Goal: Task Accomplishment & Management: Manage account settings

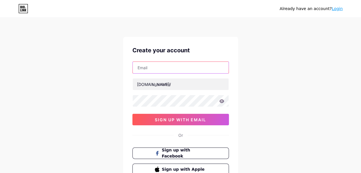
click at [168, 64] on input "text" at bounding box center [181, 67] width 96 height 11
type input "[EMAIL_ADDRESS][DOMAIN_NAME]"
click at [343, 7] on link "Login" at bounding box center [337, 8] width 11 height 5
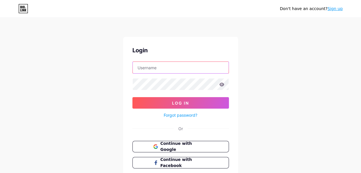
click at [188, 69] on input "text" at bounding box center [181, 67] width 96 height 11
type input "[EMAIL_ADDRESS][DOMAIN_NAME]"
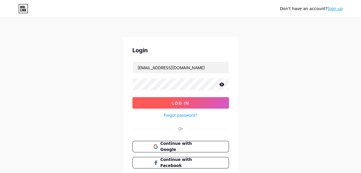
click at [175, 105] on button "Log In" at bounding box center [180, 102] width 97 height 11
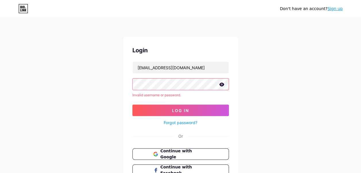
click at [221, 85] on icon at bounding box center [221, 84] width 5 height 4
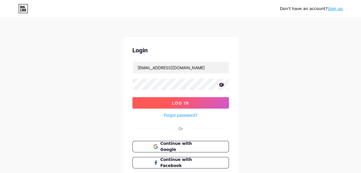
click at [156, 99] on button "Log In" at bounding box center [180, 102] width 97 height 11
click at [164, 107] on button "Log In" at bounding box center [180, 102] width 97 height 11
click at [176, 105] on span "Log In" at bounding box center [180, 103] width 17 height 5
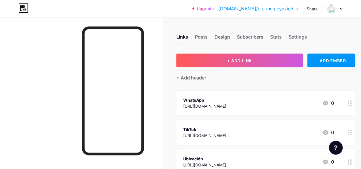
scroll to position [0, 20]
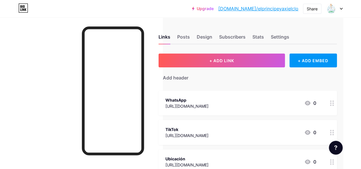
drag, startPoint x: 360, startPoint y: 82, endPoint x: 363, endPoint y: 108, distance: 26.3
click at [343, 108] on html "Upgrade [DOMAIN_NAME]/elprin... [DOMAIN_NAME]/elprincipeyaxielclo Share Switch …" at bounding box center [162, 120] width 361 height 241
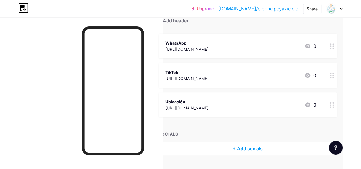
scroll to position [59, 20]
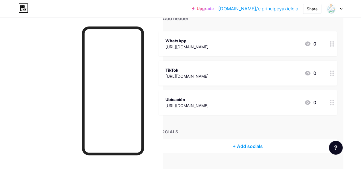
click at [303, 23] on div "+ ADD LINK + ADD EMBED + Add header WhatsApp [URL][DOMAIN_NAME] 0 TikTok [URL][…" at bounding box center [248, 73] width 178 height 159
click at [333, 104] on circle at bounding box center [332, 104] width 1 height 1
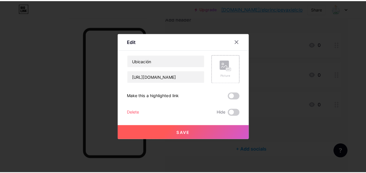
scroll to position [59, 15]
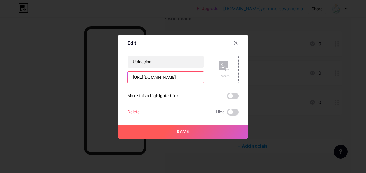
click at [195, 75] on input "[URL][DOMAIN_NAME]" at bounding box center [166, 77] width 76 height 11
drag, startPoint x: 199, startPoint y: 76, endPoint x: 110, endPoint y: 76, distance: 88.5
click at [110, 76] on div "Edit Content YouTube Play YouTube video without leaving your page. ADD Vimeo Pl…" at bounding box center [183, 86] width 366 height 173
type input "Rbg3fuKe7?g_st=ic"
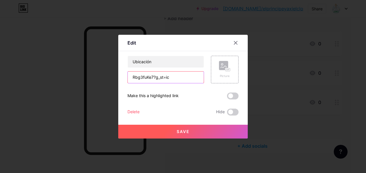
drag, startPoint x: 172, startPoint y: 78, endPoint x: 121, endPoint y: 81, distance: 51.5
click at [121, 81] on div "Edit Content YouTube Play YouTube video without leaving your page. ADD Vimeo Pl…" at bounding box center [182, 87] width 129 height 104
paste input "Av. [STREET_ADDRESS] [PERSON_NAME][GEOGRAPHIC_DATA] 11405"
type input "Av. [STREET_ADDRESS] [PERSON_NAME][GEOGRAPHIC_DATA] 11405"
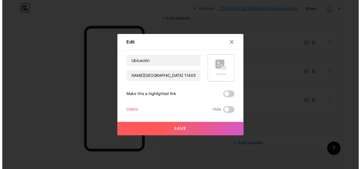
scroll to position [0, 0]
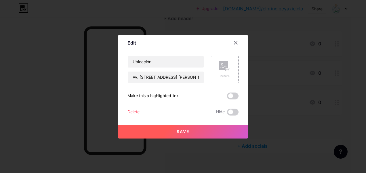
click at [186, 134] on button "Save" at bounding box center [182, 132] width 129 height 14
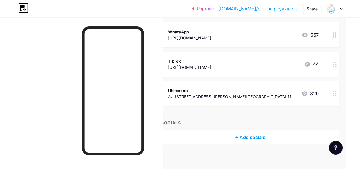
scroll to position [72, 15]
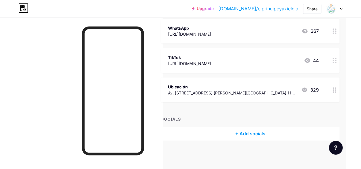
click at [339, 7] on div at bounding box center [334, 8] width 17 height 10
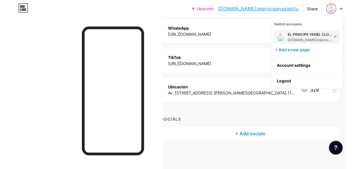
click at [251, 19] on div "WhatsApp [URL][DOMAIN_NAME] 667" at bounding box center [250, 31] width 178 height 25
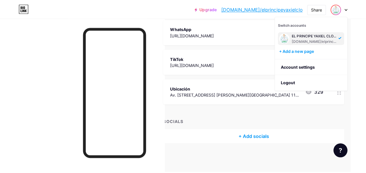
scroll to position [68, 15]
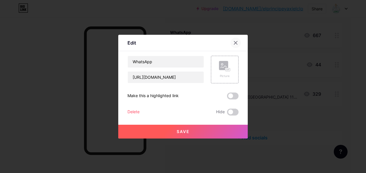
click at [236, 40] on div at bounding box center [235, 43] width 10 height 10
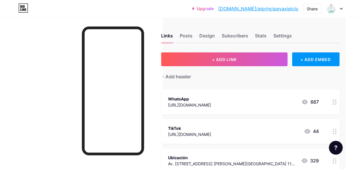
scroll to position [0, 15]
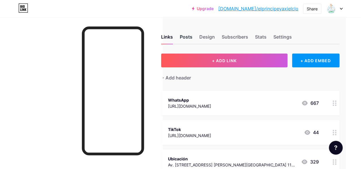
click at [193, 37] on div "Posts" at bounding box center [186, 38] width 13 height 10
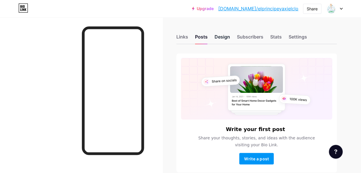
click at [223, 35] on div "Design" at bounding box center [223, 38] width 16 height 10
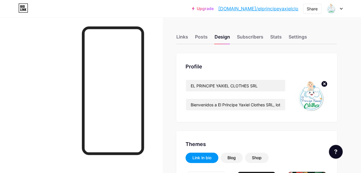
type input "#c2e1ff"
type input "#0d8c2d"
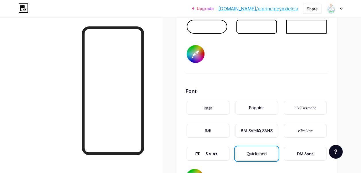
scroll to position [930, 0]
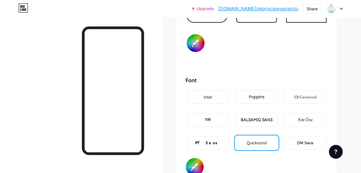
click at [308, 140] on div "DM Sans" at bounding box center [305, 143] width 16 height 6
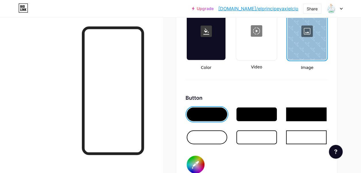
scroll to position [819, 0]
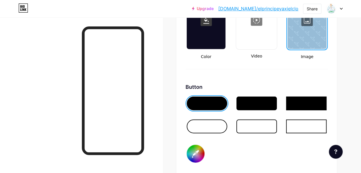
click at [272, 101] on div at bounding box center [256, 104] width 41 height 14
click at [203, 127] on div at bounding box center [207, 127] width 41 height 14
click at [200, 99] on div at bounding box center [207, 104] width 41 height 14
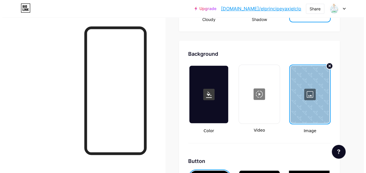
scroll to position [747, 0]
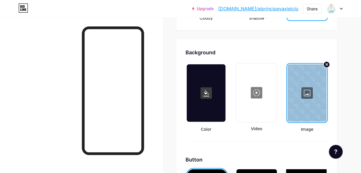
click at [262, 94] on div at bounding box center [257, 92] width 40 height 57
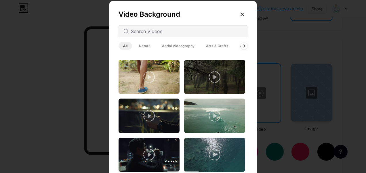
scroll to position [830, 0]
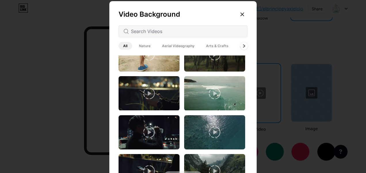
click at [243, 46] on icon at bounding box center [244, 45] width 2 height 3
click at [243, 47] on icon at bounding box center [244, 45] width 2 height 3
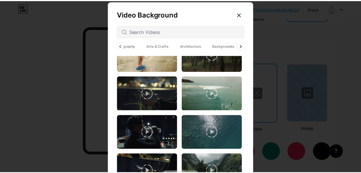
scroll to position [0, 77]
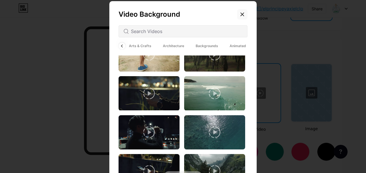
click at [243, 15] on div at bounding box center [242, 14] width 10 height 10
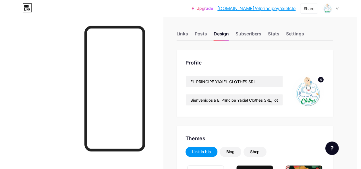
scroll to position [0, 0]
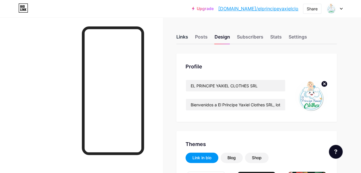
click at [185, 40] on div "Links" at bounding box center [182, 38] width 12 height 10
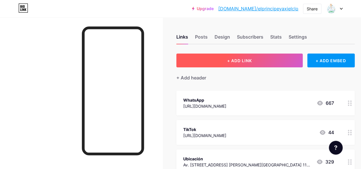
click at [276, 64] on button "+ ADD LINK" at bounding box center [239, 60] width 126 height 14
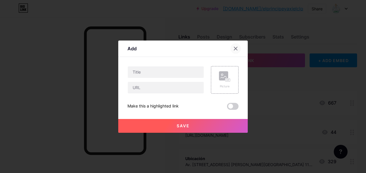
click at [238, 45] on div at bounding box center [235, 48] width 10 height 10
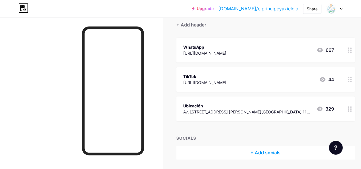
scroll to position [72, 0]
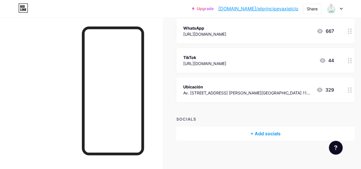
click at [283, 7] on link "[DOMAIN_NAME]/elprincipeyaxielclo" at bounding box center [258, 8] width 80 height 7
click at [244, 92] on div "Av. [STREET_ADDRESS] [PERSON_NAME][GEOGRAPHIC_DATA] 11405" at bounding box center [247, 93] width 128 height 6
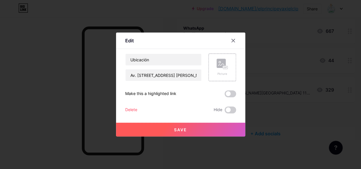
scroll to position [68, 0]
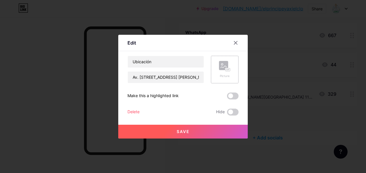
click at [228, 66] on rect at bounding box center [223, 65] width 9 height 9
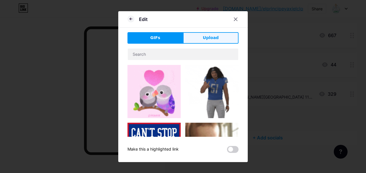
click at [225, 37] on button "Upload" at bounding box center [210, 37] width 55 height 11
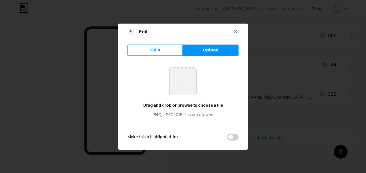
click at [188, 78] on input "file" at bounding box center [182, 81] width 27 height 27
type input "C:\fakepath\WhatsApp Image [DATE] 8.17.38 PM (9).jpeg"
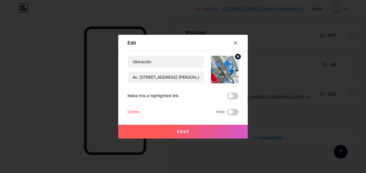
click at [167, 129] on button "Save" at bounding box center [182, 132] width 129 height 14
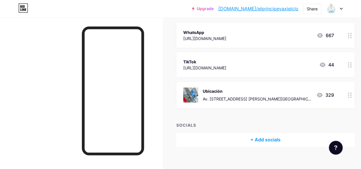
click at [349, 64] on circle at bounding box center [348, 64] width 1 height 1
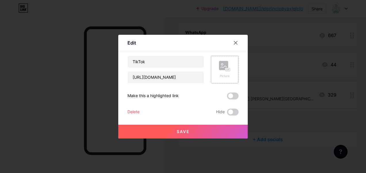
click at [234, 69] on div "Picture" at bounding box center [225, 70] width 28 height 28
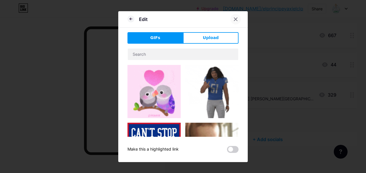
click at [234, 18] on icon at bounding box center [235, 19] width 3 height 3
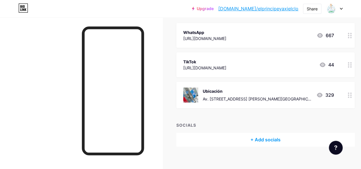
click at [354, 67] on div at bounding box center [350, 64] width 10 height 25
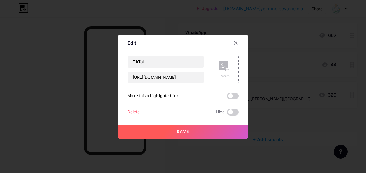
click at [227, 71] on rect at bounding box center [227, 69] width 5 height 3
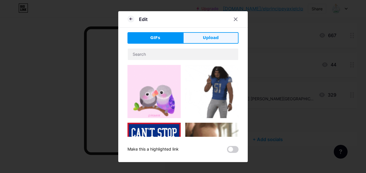
click at [202, 33] on button "Upload" at bounding box center [210, 37] width 55 height 11
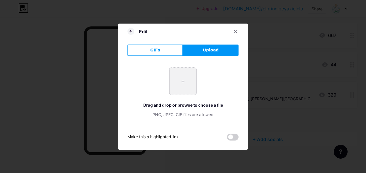
click at [183, 82] on input "file" at bounding box center [182, 81] width 27 height 27
type input "C:\fakepath\tiktok-circle-icon-for-web-design-free-png.webp"
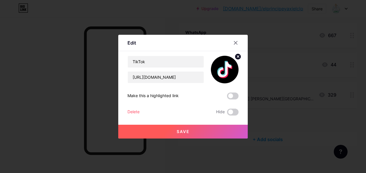
click at [179, 129] on span "Save" at bounding box center [182, 131] width 13 height 5
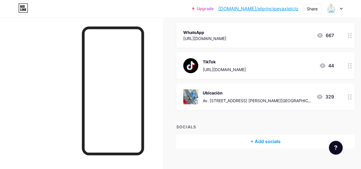
click at [351, 33] on icon at bounding box center [350, 35] width 4 height 5
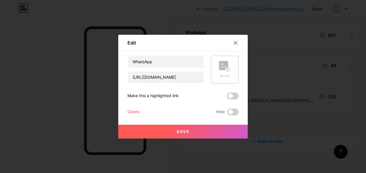
click at [232, 64] on div "Picture" at bounding box center [225, 70] width 28 height 28
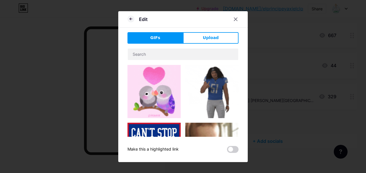
click at [207, 31] on div "Edit GIFs Upload Content YouTube Play YouTube video without leaving your page. …" at bounding box center [182, 86] width 129 height 151
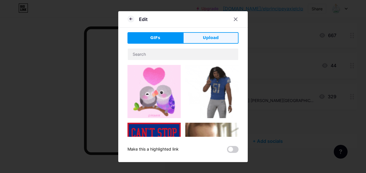
click at [207, 35] on span "Upload" at bounding box center [211, 38] width 16 height 6
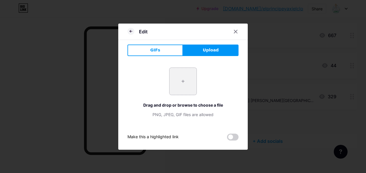
click at [185, 82] on input "file" at bounding box center [182, 81] width 27 height 27
type input "C:\fakepath\OIP.webp"
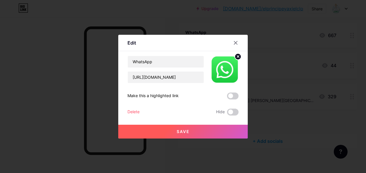
click at [164, 128] on button "Save" at bounding box center [182, 132] width 129 height 14
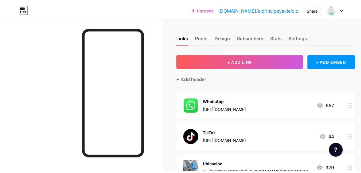
scroll to position [0, 0]
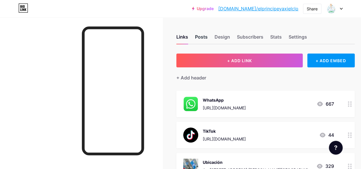
click at [208, 35] on div "Posts" at bounding box center [201, 38] width 13 height 10
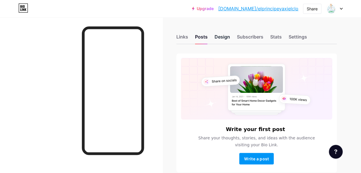
click at [225, 38] on div "Design" at bounding box center [223, 38] width 16 height 10
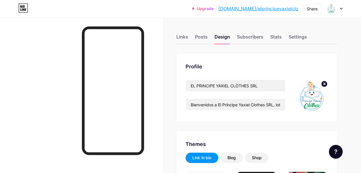
type input "#c2e1ff"
type input "#0d8c2d"
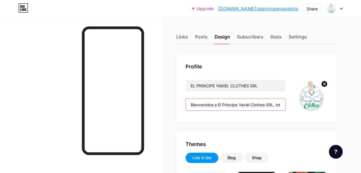
click at [245, 107] on input "Bienvenidos a El Príncipe Yaxiel Clothes SRL, lotes y cajas de ropa para niñ@s." at bounding box center [235, 104] width 99 height 11
drag, startPoint x: 194, startPoint y: 105, endPoint x: 284, endPoint y: 107, distance: 89.7
click at [284, 107] on input "Bienvenidos a El Príncipe Yaxiel Clothes SRL, lotes y cajas de ropa para niñ@s." at bounding box center [235, 104] width 99 height 11
type input "B"
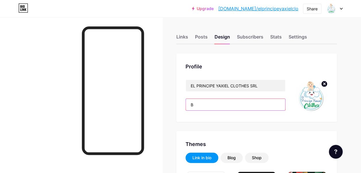
scroll to position [0, 0]
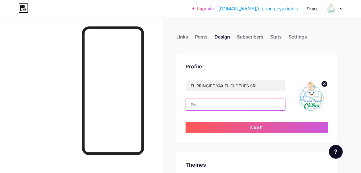
paste input "enta de ropa infantil al por mayor y al detalle, en lotes y cajas para niños de…"
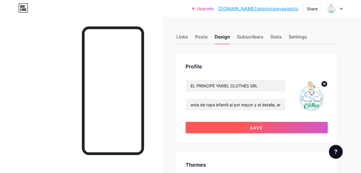
click at [224, 132] on button "Save" at bounding box center [257, 127] width 142 height 11
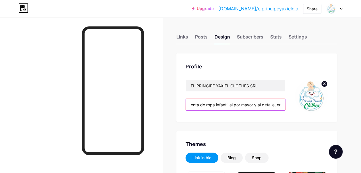
click at [195, 104] on input "enta de ropa infantil al por mayor y al detalle, en lotes y cajas para niños de…" at bounding box center [235, 104] width 99 height 11
click at [193, 103] on input "enta de ropa infantil al por mayor y al detalle, en lotes y cajas para niños de…" at bounding box center [235, 104] width 99 height 11
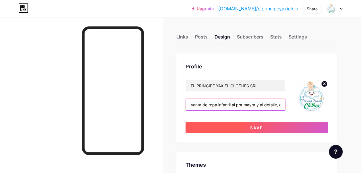
type input "Venta de ropa infantil al por mayor y al detalle, en lotes y cajas para niños d…"
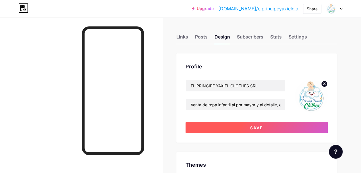
click at [237, 126] on button "Save" at bounding box center [257, 127] width 142 height 11
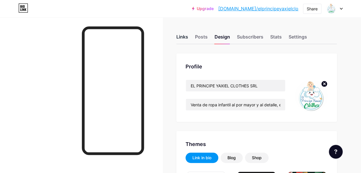
click at [185, 41] on div "Links" at bounding box center [182, 38] width 12 height 10
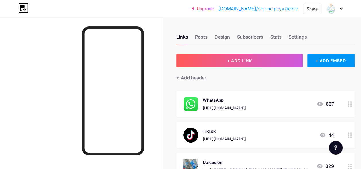
click at [280, 10] on link "[DOMAIN_NAME]/elprincipeyaxielclo" at bounding box center [258, 8] width 80 height 7
